Goal: Task Accomplishment & Management: Use online tool/utility

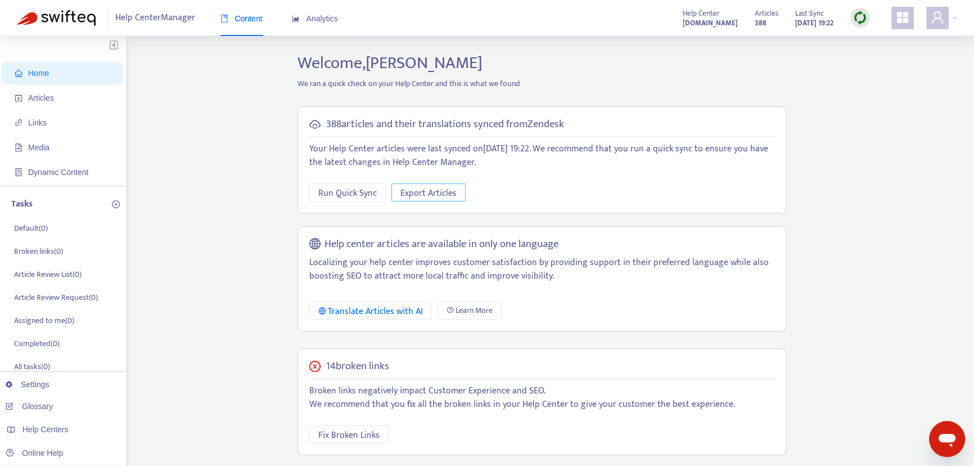
click at [411, 190] on span "Export Articles" at bounding box center [429, 193] width 56 height 14
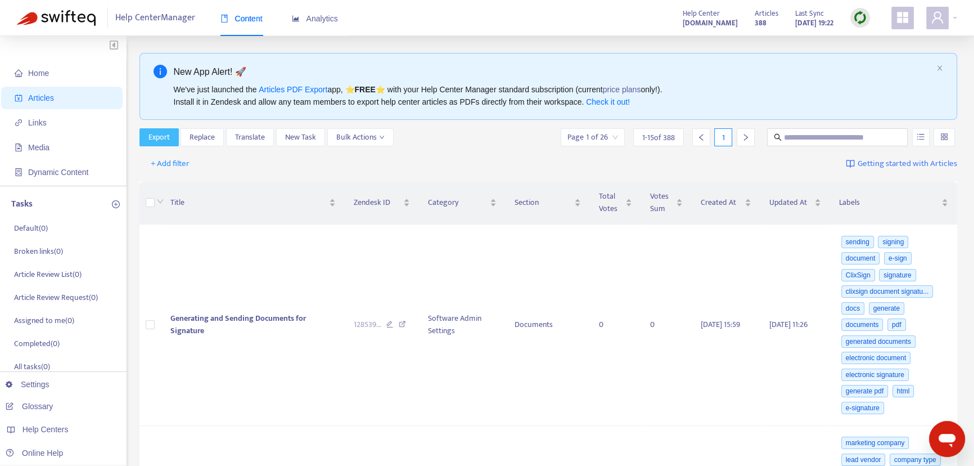
click at [159, 134] on span "Export" at bounding box center [159, 137] width 21 height 12
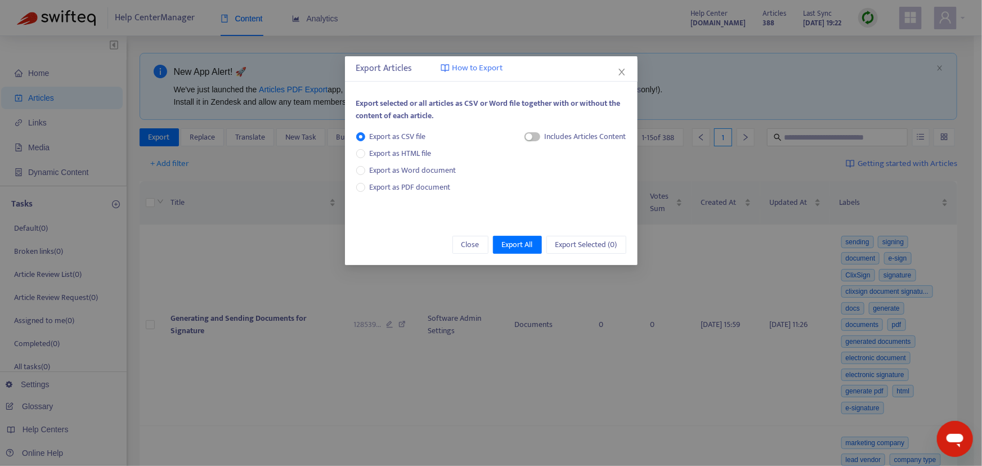
click at [399, 133] on span "Export as CSV file" at bounding box center [397, 137] width 65 height 12
click at [515, 239] on span "Export All" at bounding box center [517, 245] width 31 height 12
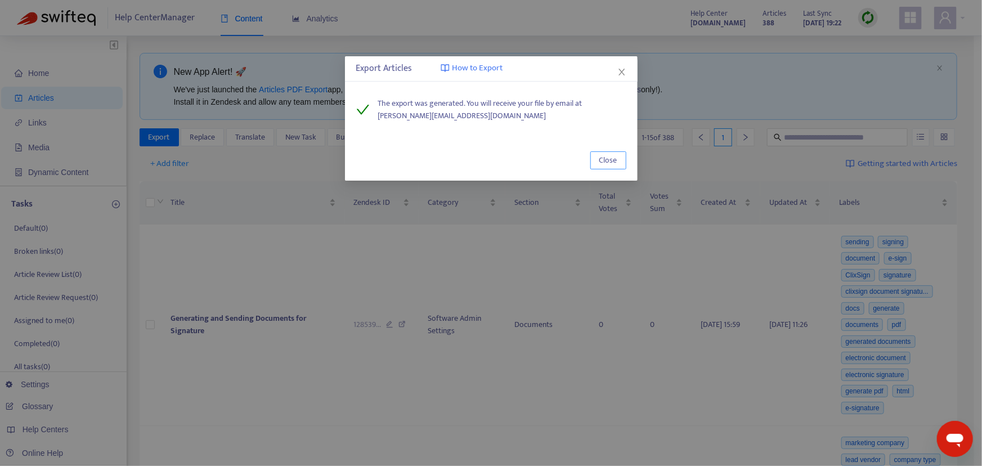
click at [607, 159] on span "Close" at bounding box center [608, 160] width 18 height 12
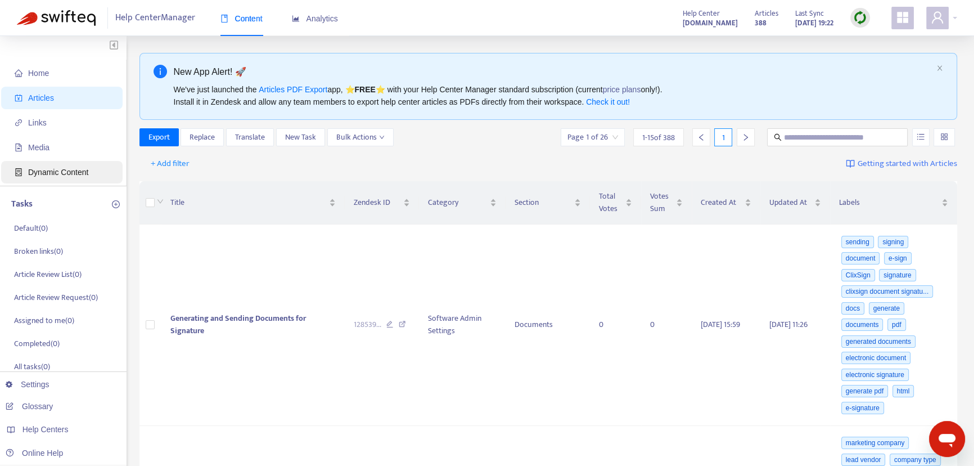
click at [55, 171] on span "Dynamic Content" at bounding box center [58, 172] width 60 height 9
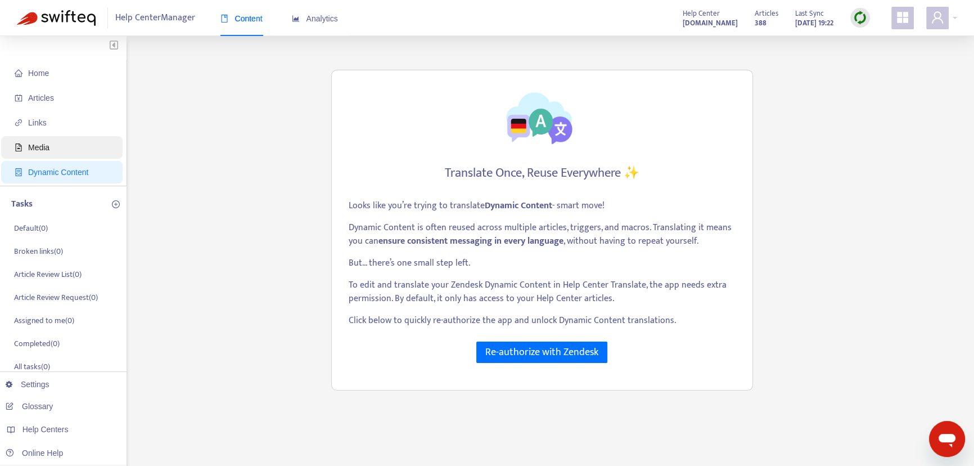
click at [45, 146] on span "Media" at bounding box center [38, 147] width 21 height 9
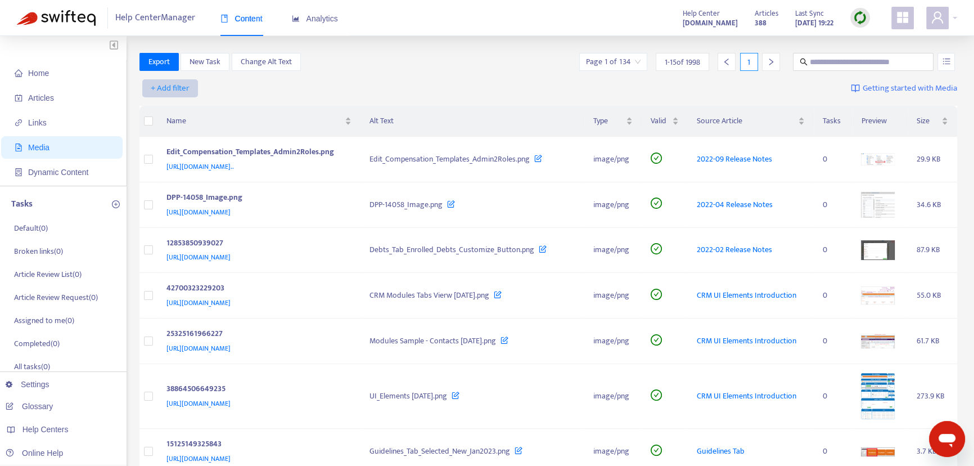
click at [172, 89] on span "+ Add filter" at bounding box center [170, 89] width 39 height 14
click at [163, 163] on span "Valid" at bounding box center [170, 165] width 38 height 12
click at [214, 88] on input "search" at bounding box center [181, 88] width 71 height 17
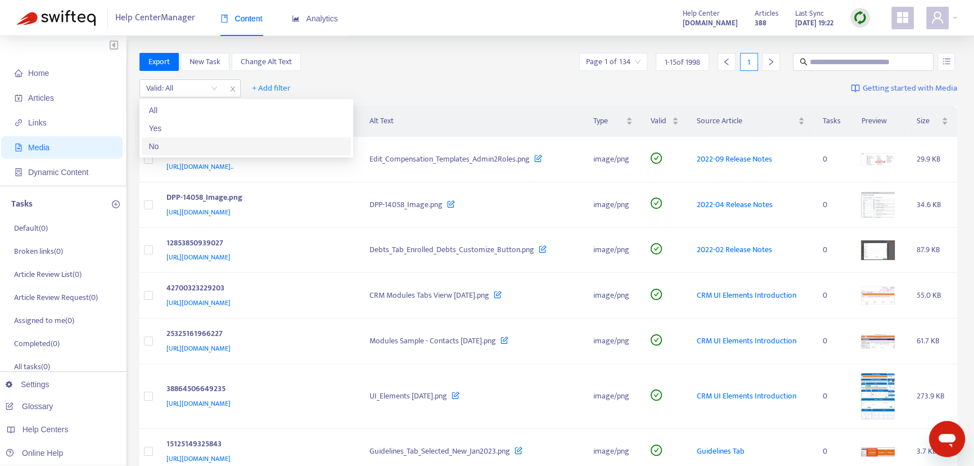
click at [155, 147] on div "No" at bounding box center [247, 146] width 196 height 12
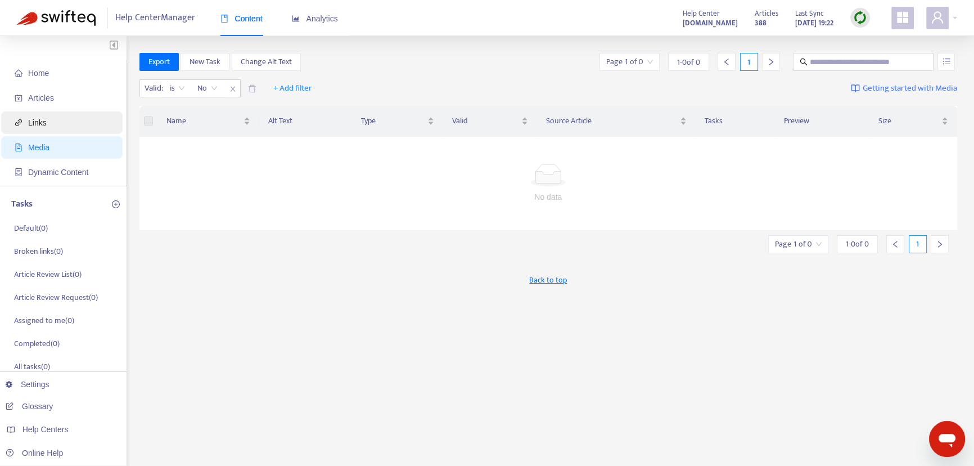
click at [34, 122] on span "Links" at bounding box center [37, 122] width 19 height 9
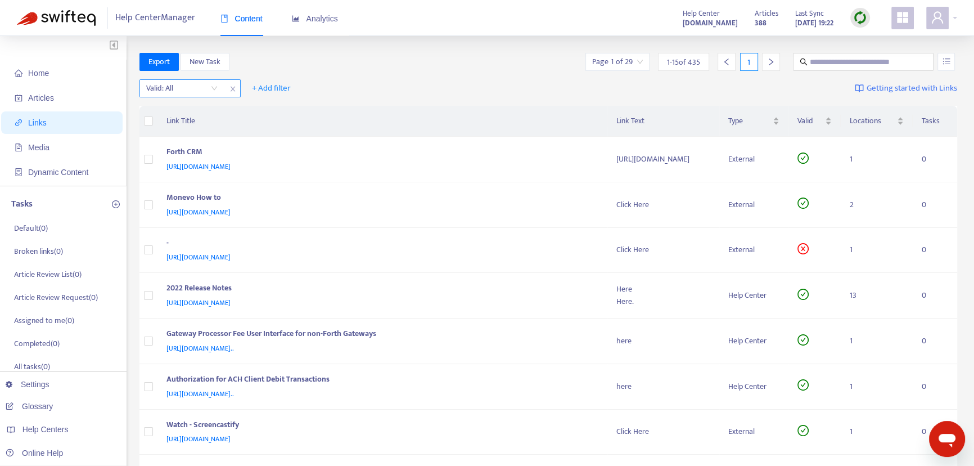
click at [213, 89] on input "search" at bounding box center [181, 88] width 71 height 17
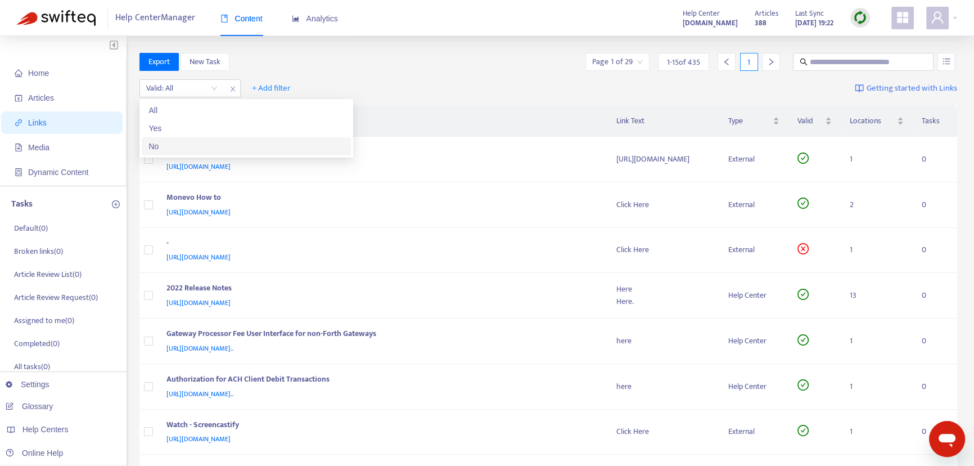
click at [154, 147] on div "No" at bounding box center [247, 146] width 196 height 12
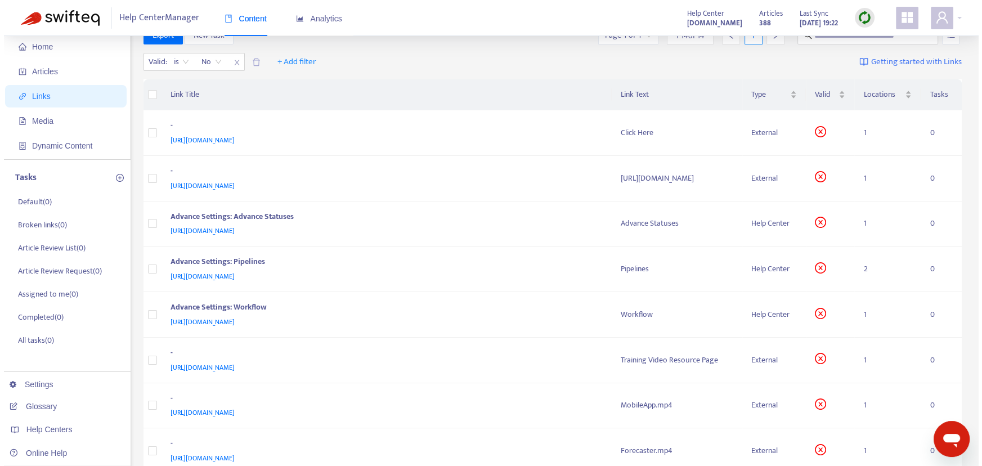
scroll to position [25, 0]
click at [819, 224] on icon "close-circle" at bounding box center [816, 223] width 5 height 5
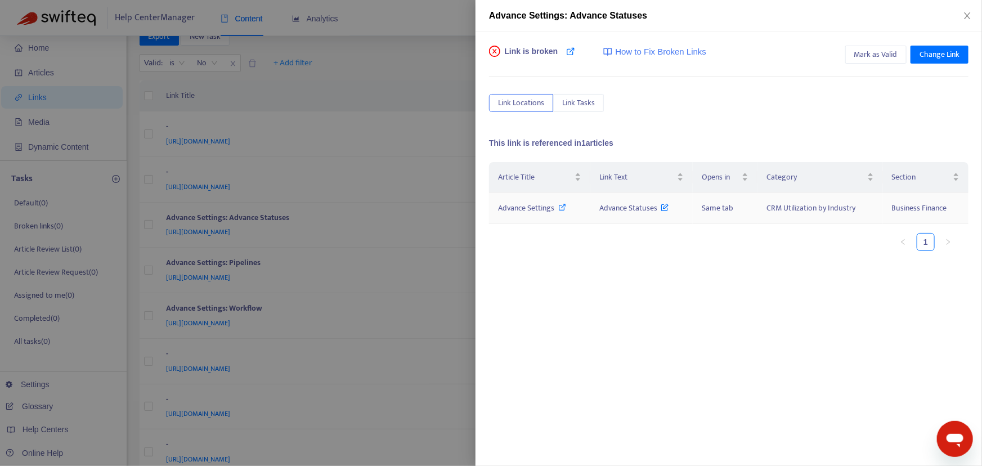
click at [512, 207] on span "Advance Settings" at bounding box center [526, 207] width 56 height 13
